Goal: Task Accomplishment & Management: Manage account settings

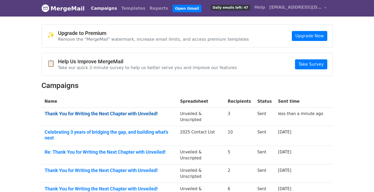
click at [67, 113] on link "Thank You for Writing the Next Chapter with Unveiled!" at bounding box center [109, 114] width 129 height 6
